Goal: Task Accomplishment & Management: Use online tool/utility

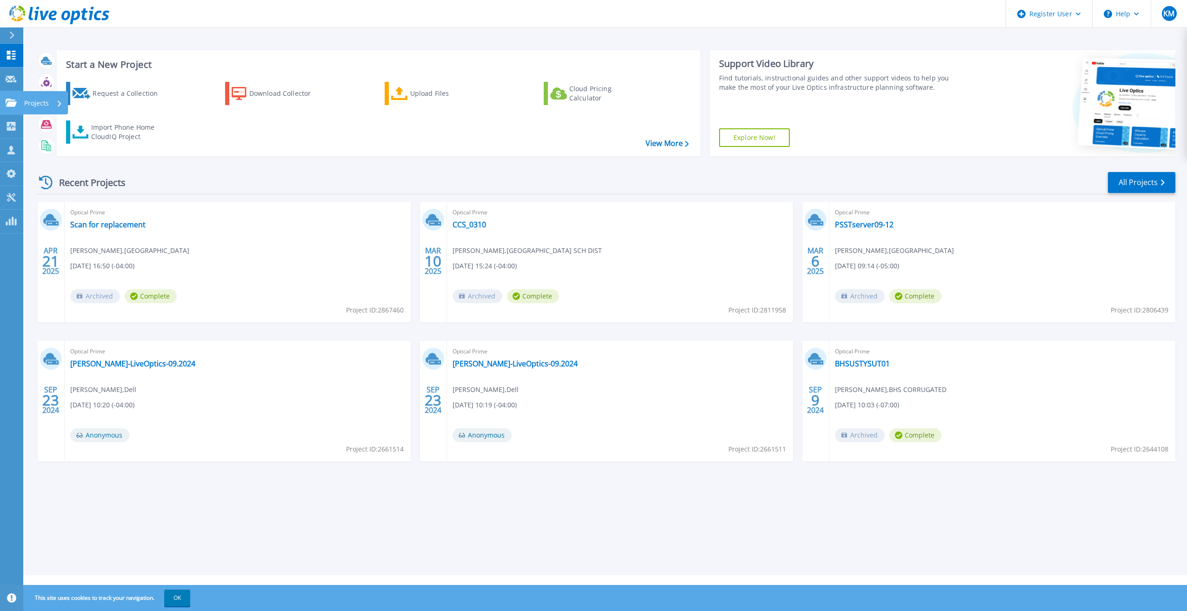
click at [12, 97] on link "Projects Projects" at bounding box center [11, 103] width 23 height 24
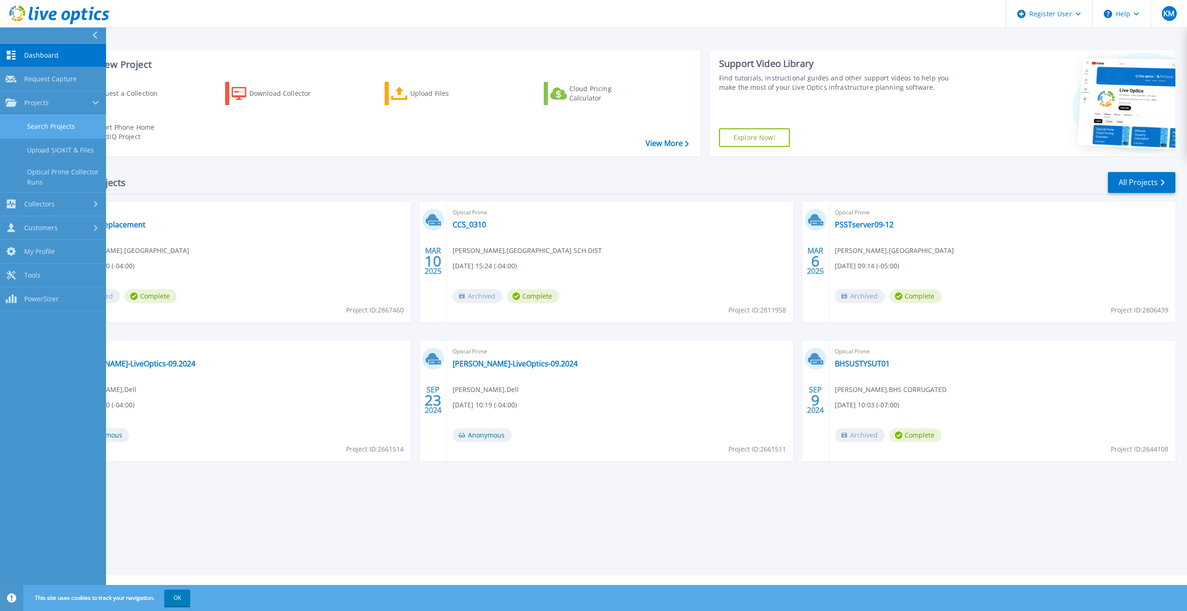
click at [51, 123] on link "Search Projects" at bounding box center [53, 127] width 106 height 24
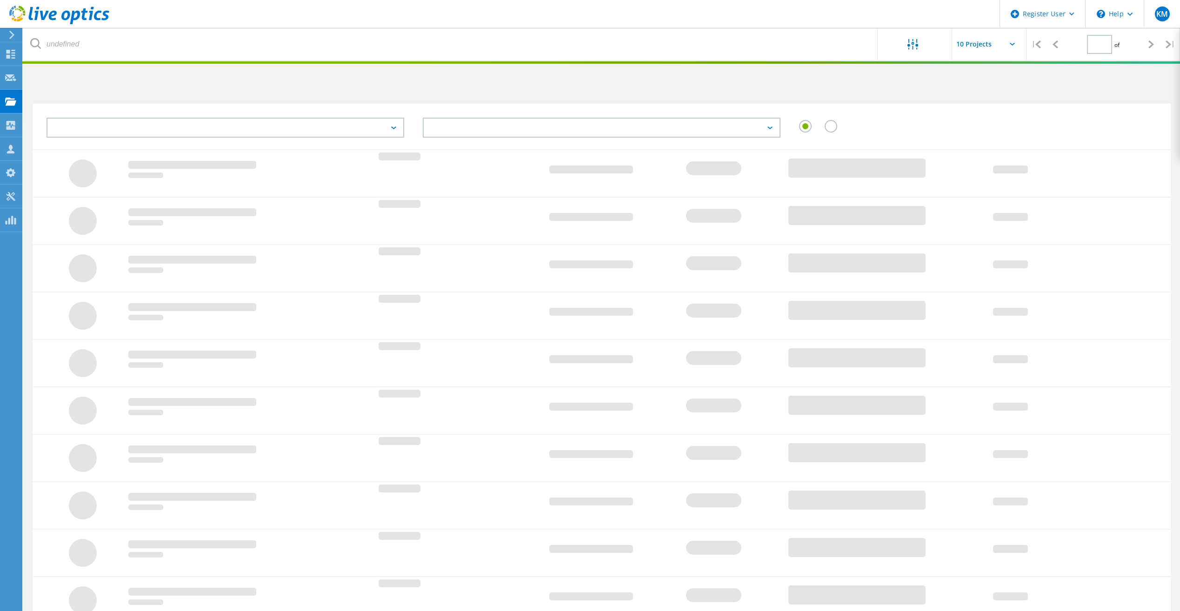
type input "1"
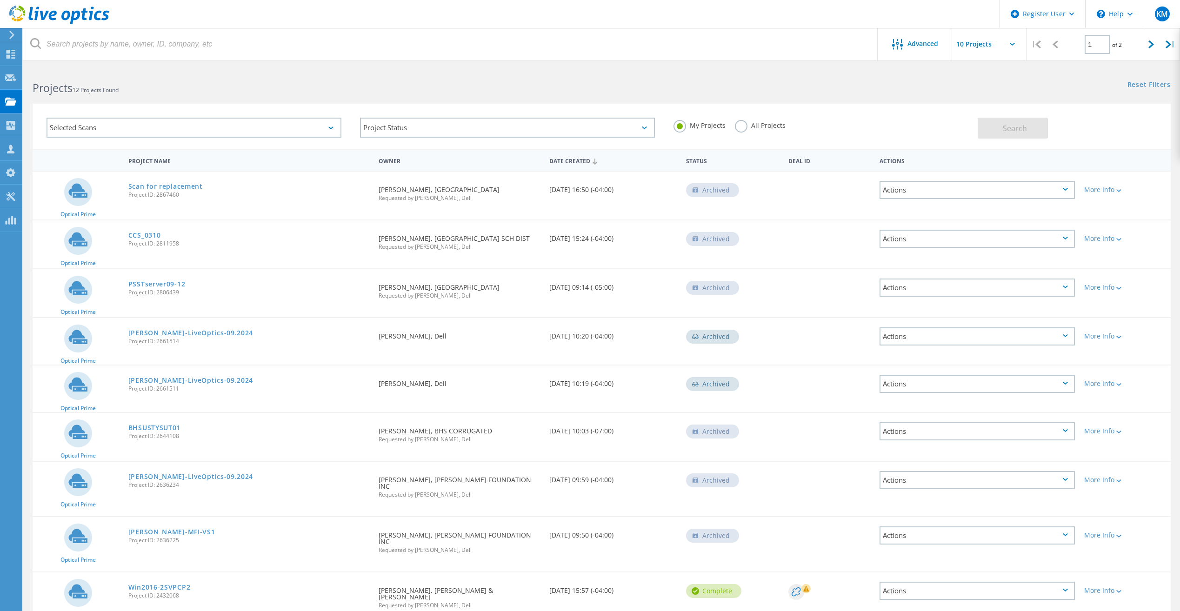
click at [742, 124] on label "All Projects" at bounding box center [760, 124] width 51 height 9
click at [0, 0] on input "All Projects" at bounding box center [0, 0] width 0 height 0
click at [983, 120] on button "Search" at bounding box center [1013, 128] width 70 height 21
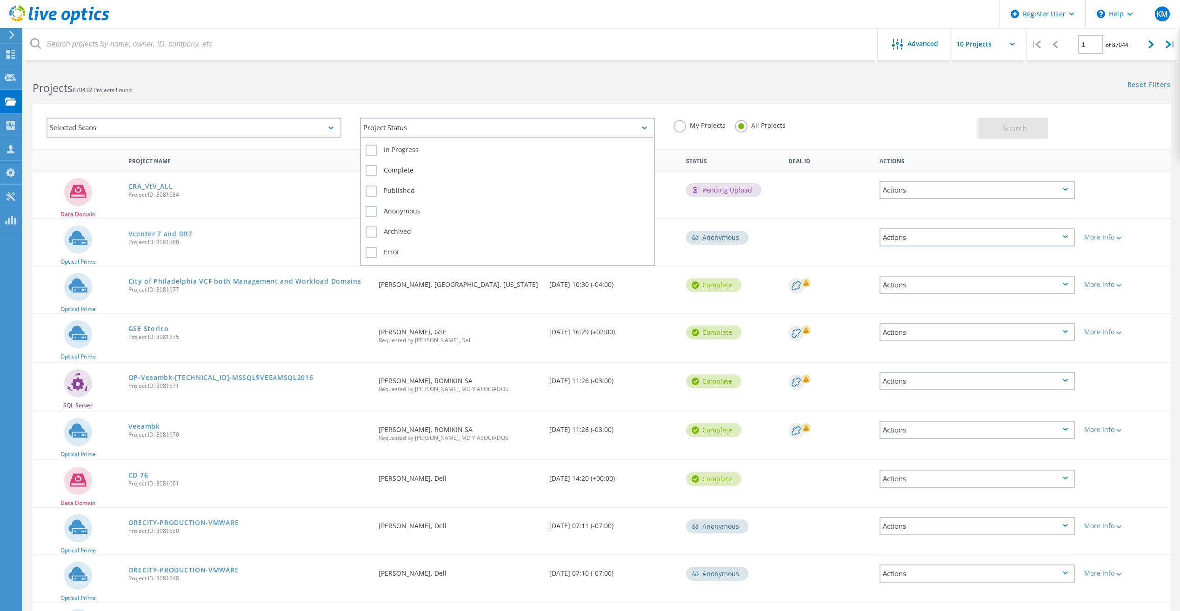
click at [379, 127] on div "Project Status" at bounding box center [507, 128] width 295 height 20
click at [294, 130] on div "Selected Scans" at bounding box center [194, 128] width 295 height 20
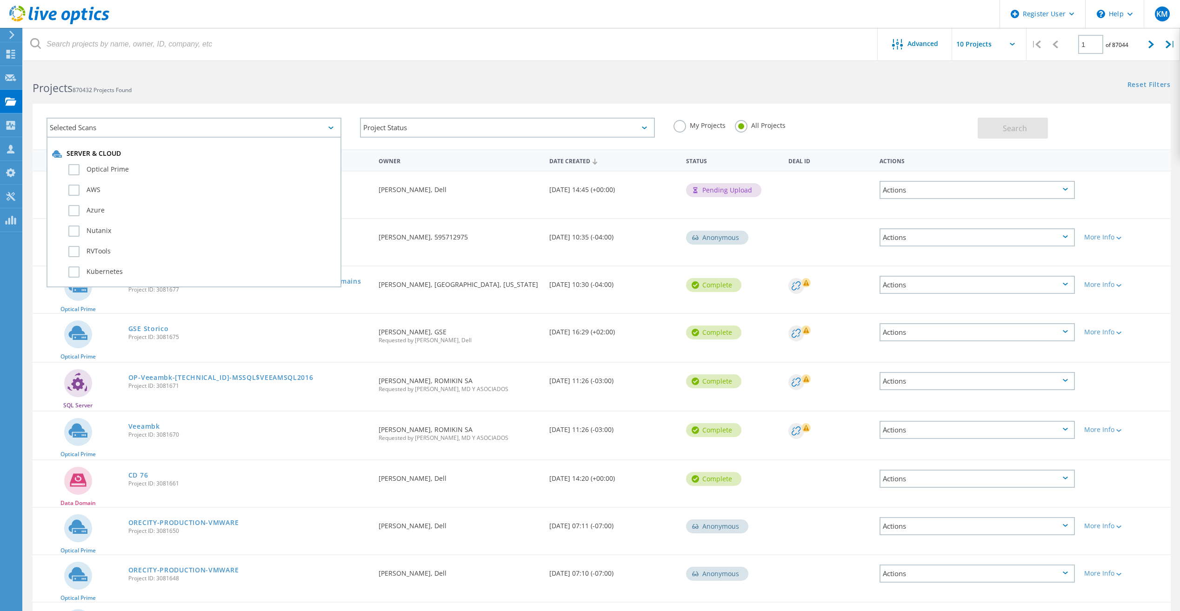
click at [294, 130] on div "Selected Scans" at bounding box center [194, 128] width 295 height 20
